Goal: Check status: Check status

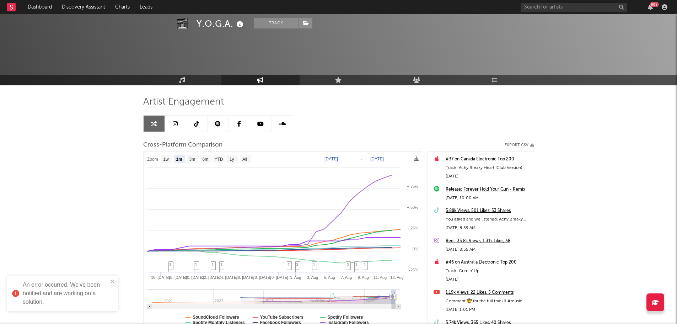
select select "1m"
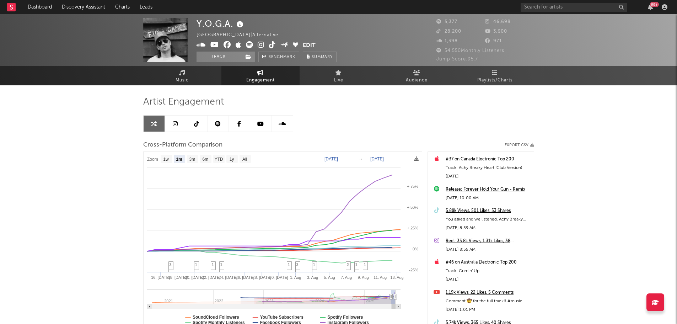
select select "1m"
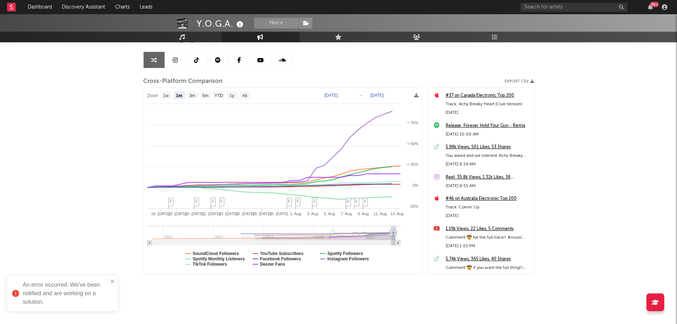
scroll to position [64, 0]
